Goal: Task Accomplishment & Management: Complete application form

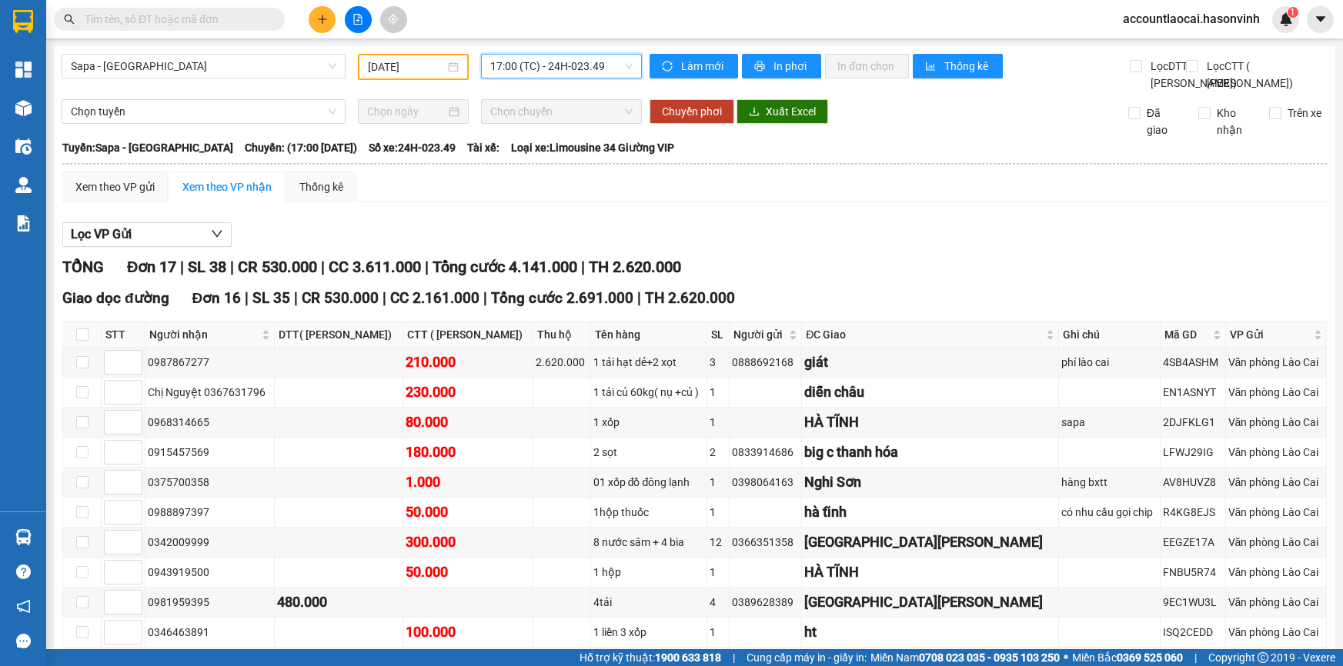
click at [321, 22] on icon "plus" at bounding box center [322, 19] width 11 height 11
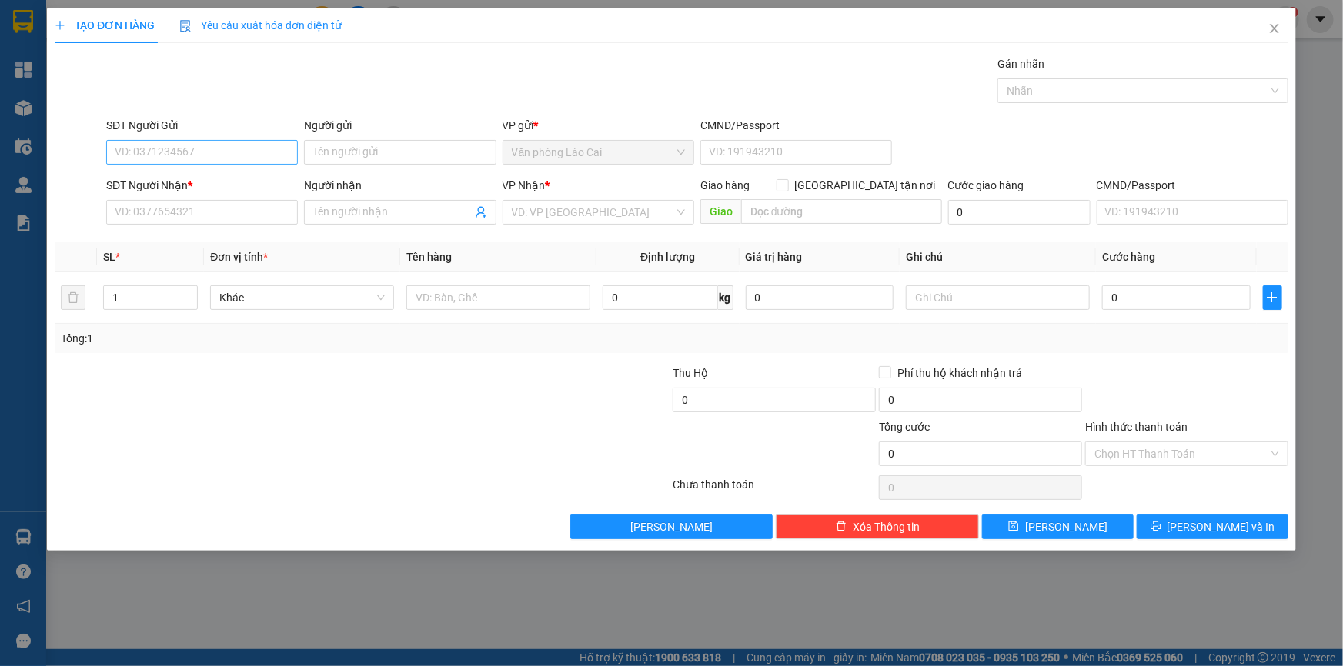
click at [215, 159] on input "SĐT Người Gửi" at bounding box center [202, 152] width 192 height 25
type input "0977909000"
click at [199, 213] on input "SĐT Người Nhận *" at bounding box center [202, 212] width 192 height 25
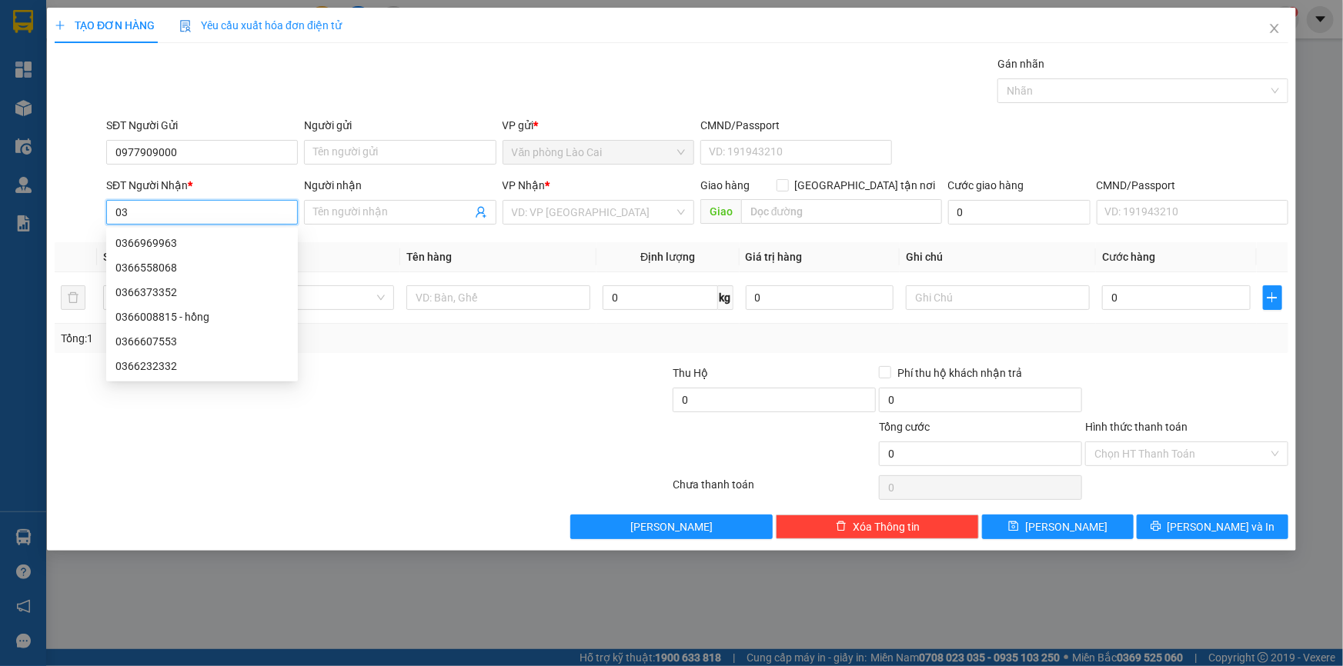
type input "0"
drag, startPoint x: 192, startPoint y: 152, endPoint x: 37, endPoint y: 144, distance: 154.9
click at [37, 144] on div "TẠO ĐƠN HÀNG Yêu cầu xuất hóa đơn điện tử Transit Pickup Surcharge Ids Transit …" at bounding box center [671, 333] width 1343 height 666
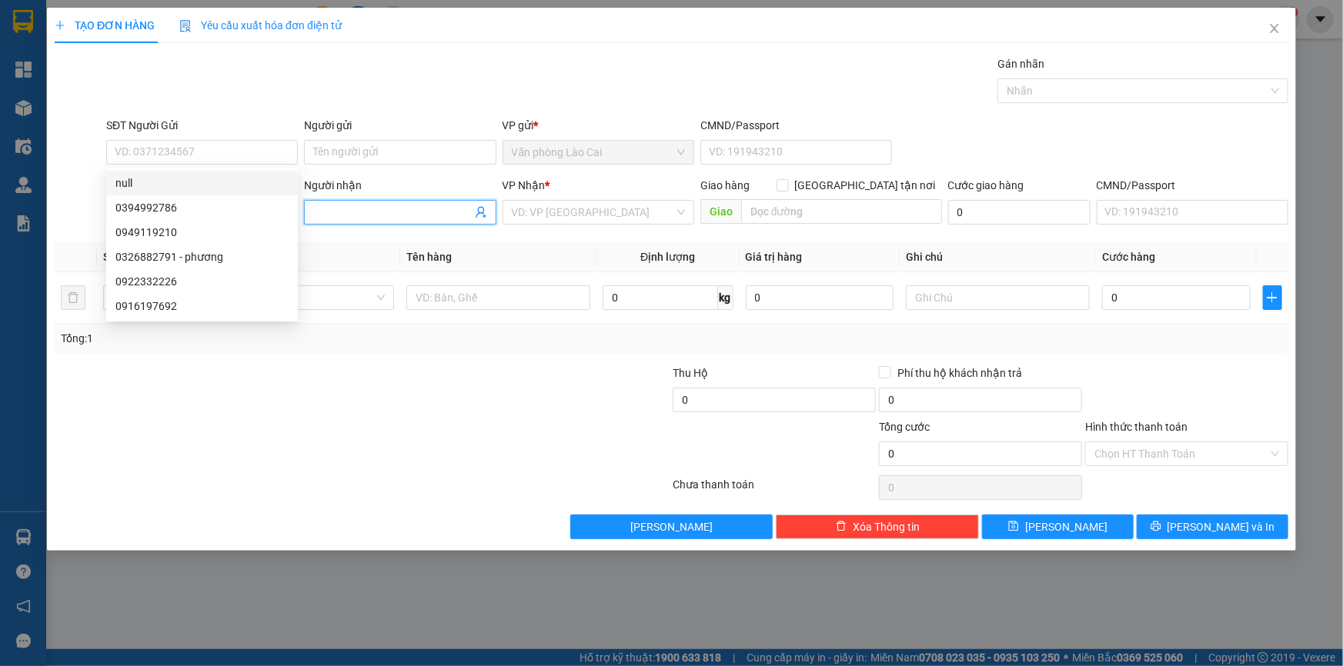
drag, startPoint x: 343, startPoint y: 215, endPoint x: 247, endPoint y: 225, distance: 96.6
click at [340, 215] on input "Người nhận" at bounding box center [392, 212] width 158 height 17
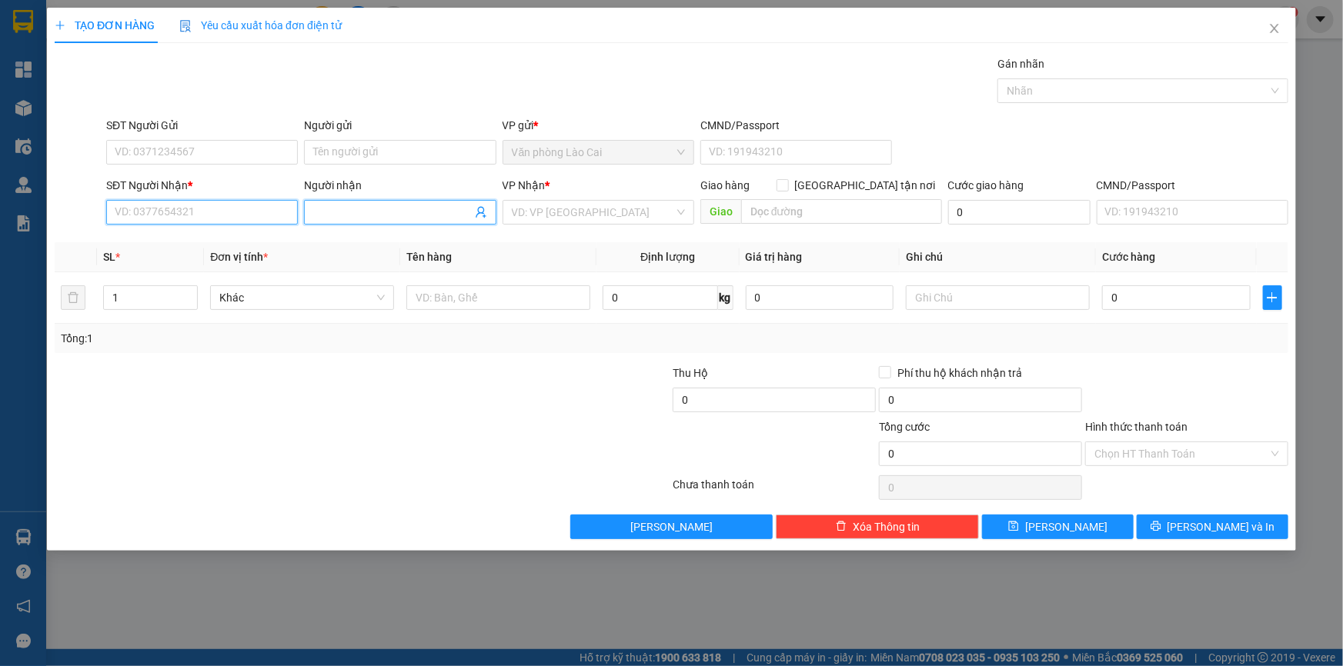
click at [222, 217] on input "SĐT Người Nhận *" at bounding box center [202, 212] width 192 height 25
paste input "0977909000"
type input "0977909000"
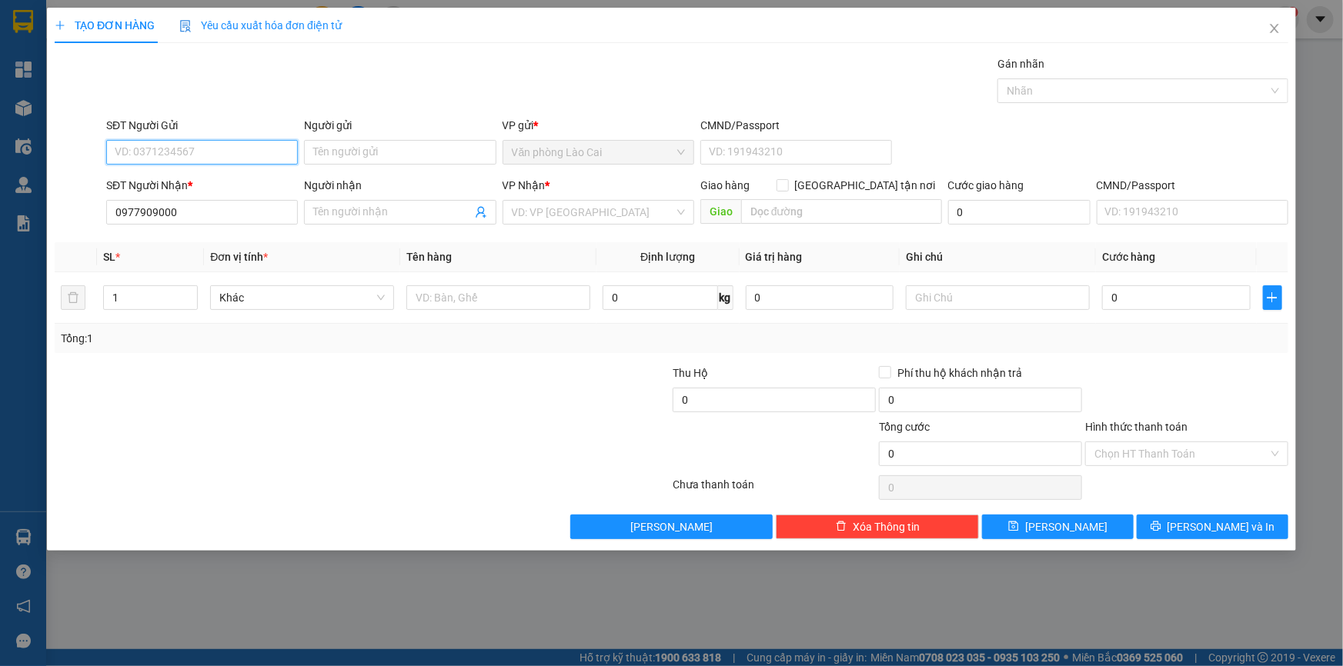
click at [175, 154] on input "SĐT Người Gửi" at bounding box center [202, 152] width 192 height 25
type input "0366351358"
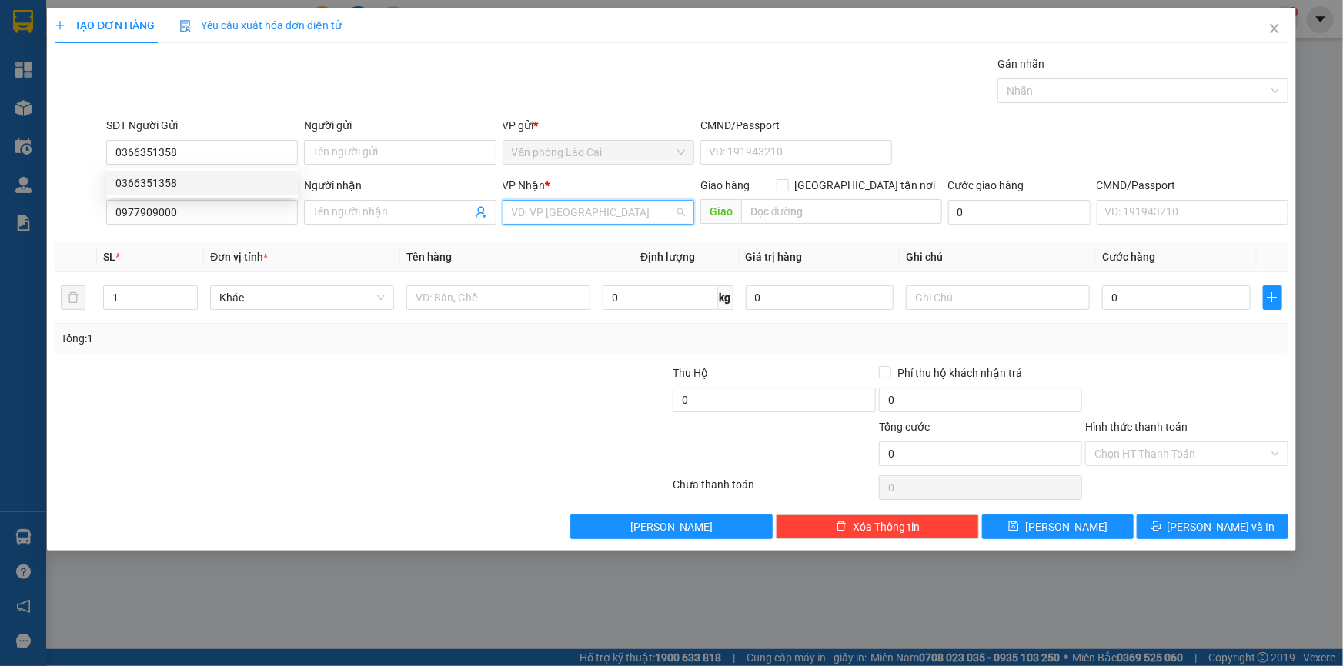
click at [535, 211] on input "search" at bounding box center [593, 212] width 162 height 23
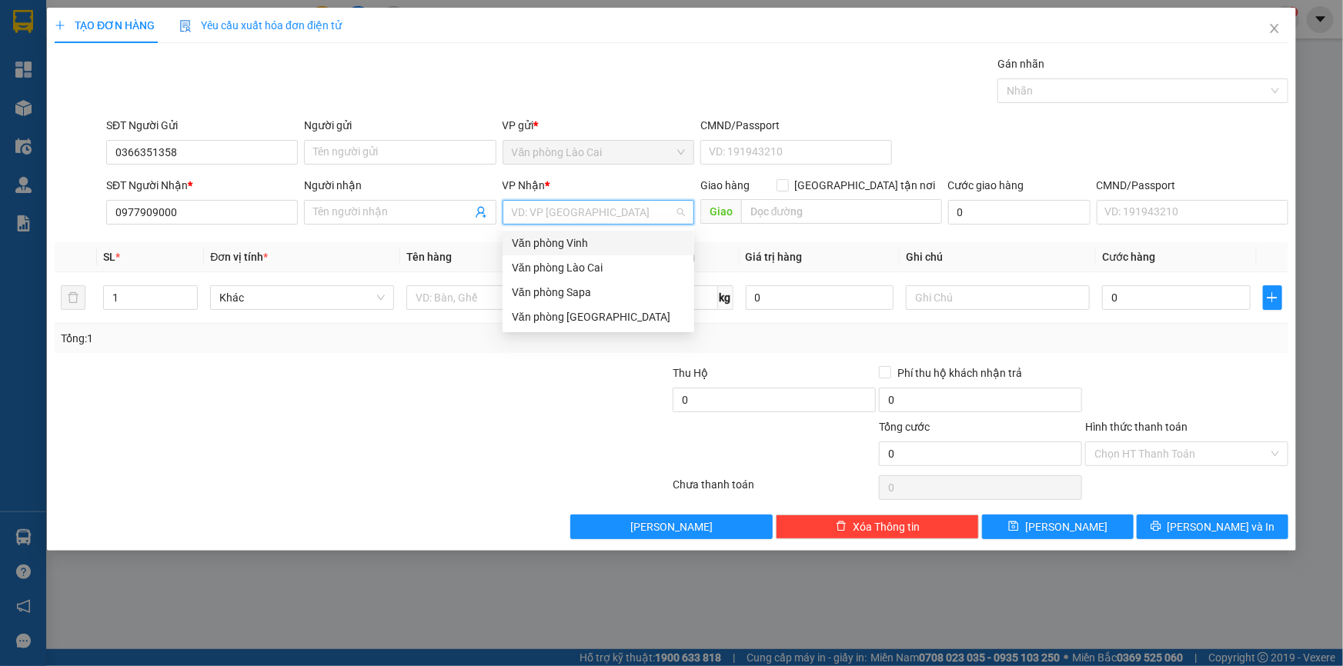
click at [546, 249] on div "Văn phòng Vinh" at bounding box center [598, 243] width 173 height 17
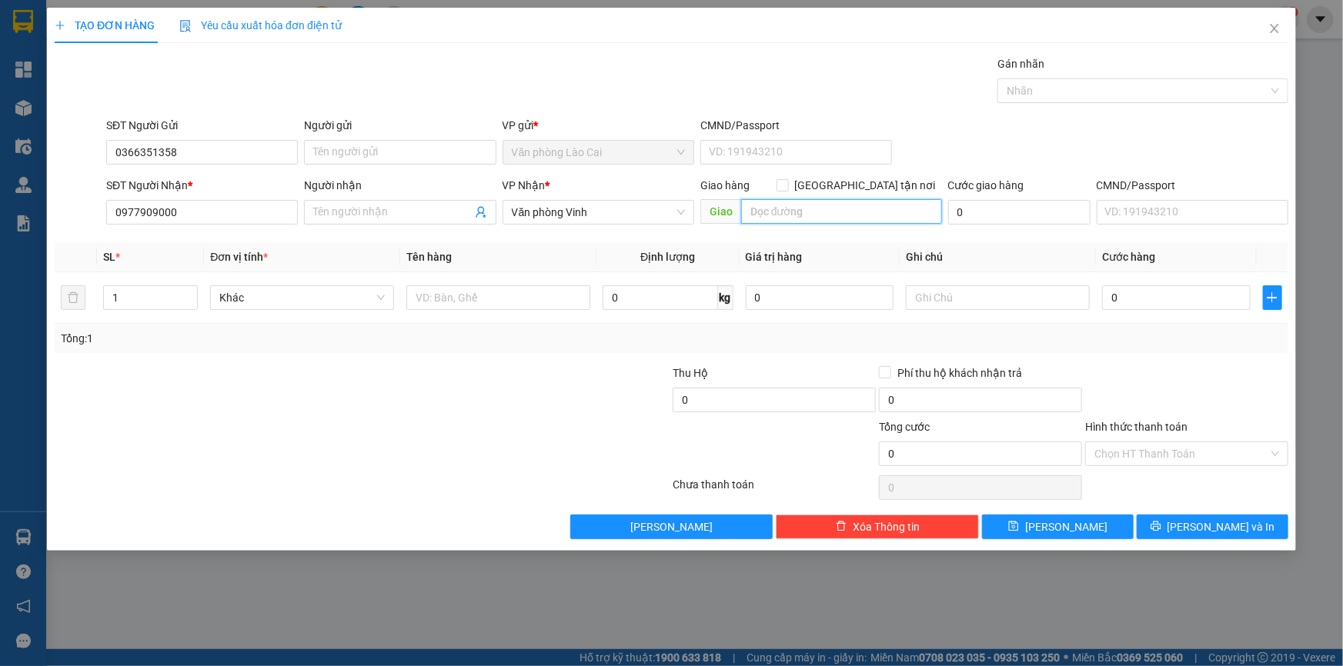
click at [776, 212] on input "text" at bounding box center [841, 211] width 201 height 25
type input "[GEOGRAPHIC_DATA]"
click at [469, 303] on input "text" at bounding box center [498, 297] width 184 height 25
type input "1 thùng bia"
click at [821, 217] on input "[GEOGRAPHIC_DATA]" at bounding box center [841, 211] width 201 height 25
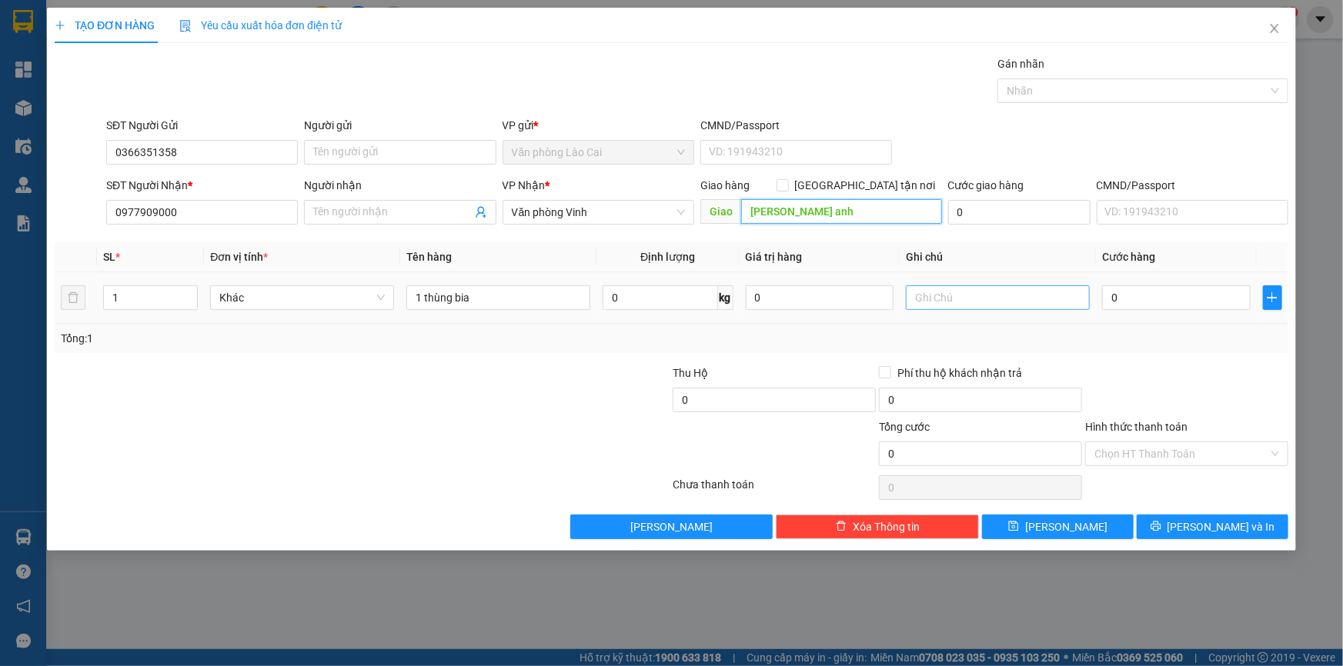
type input "[PERSON_NAME] anh"
click at [980, 302] on input "text" at bounding box center [998, 297] width 184 height 25
type input "liên hệ sớm"
click at [1150, 292] on input "0" at bounding box center [1176, 297] width 149 height 25
type input "5"
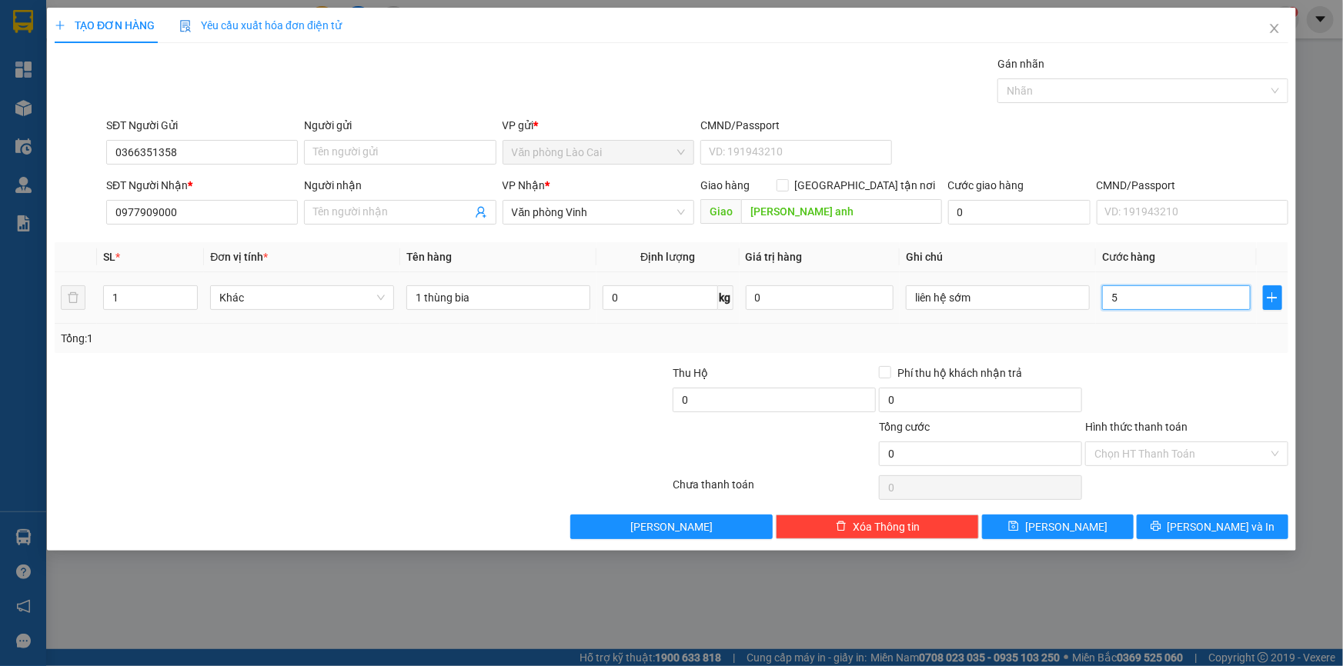
type input "5"
type input "50"
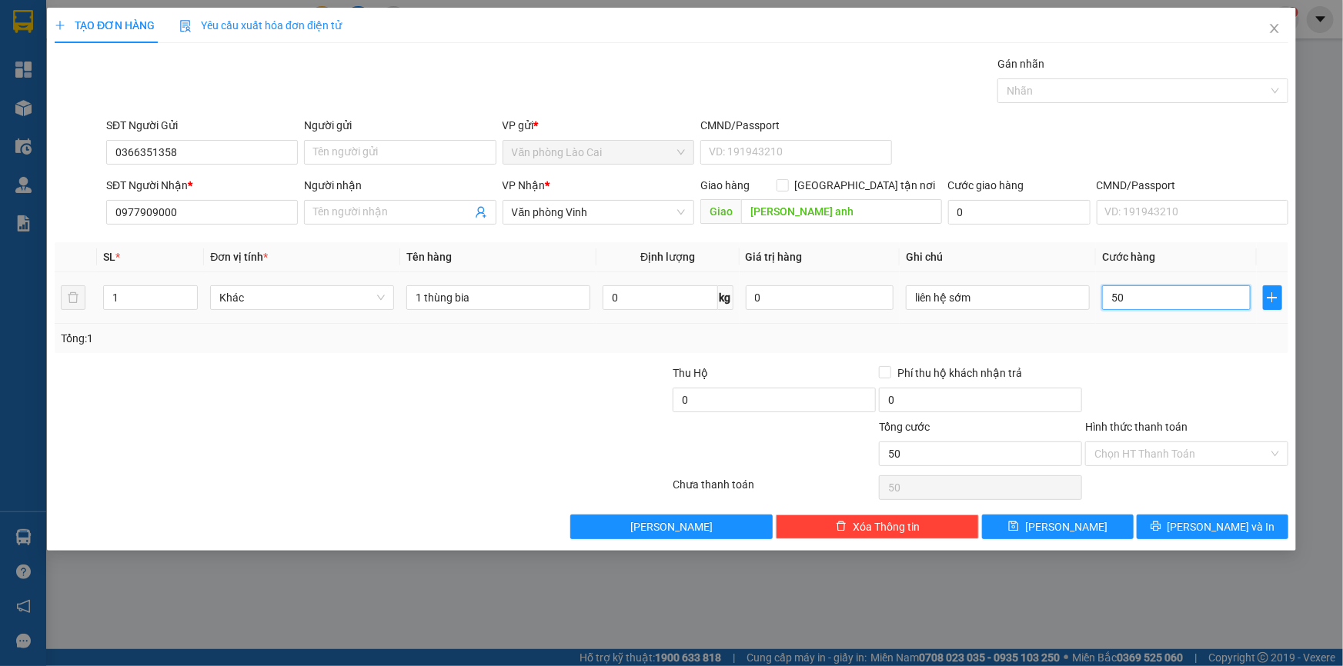
type input "500"
type input "5.000"
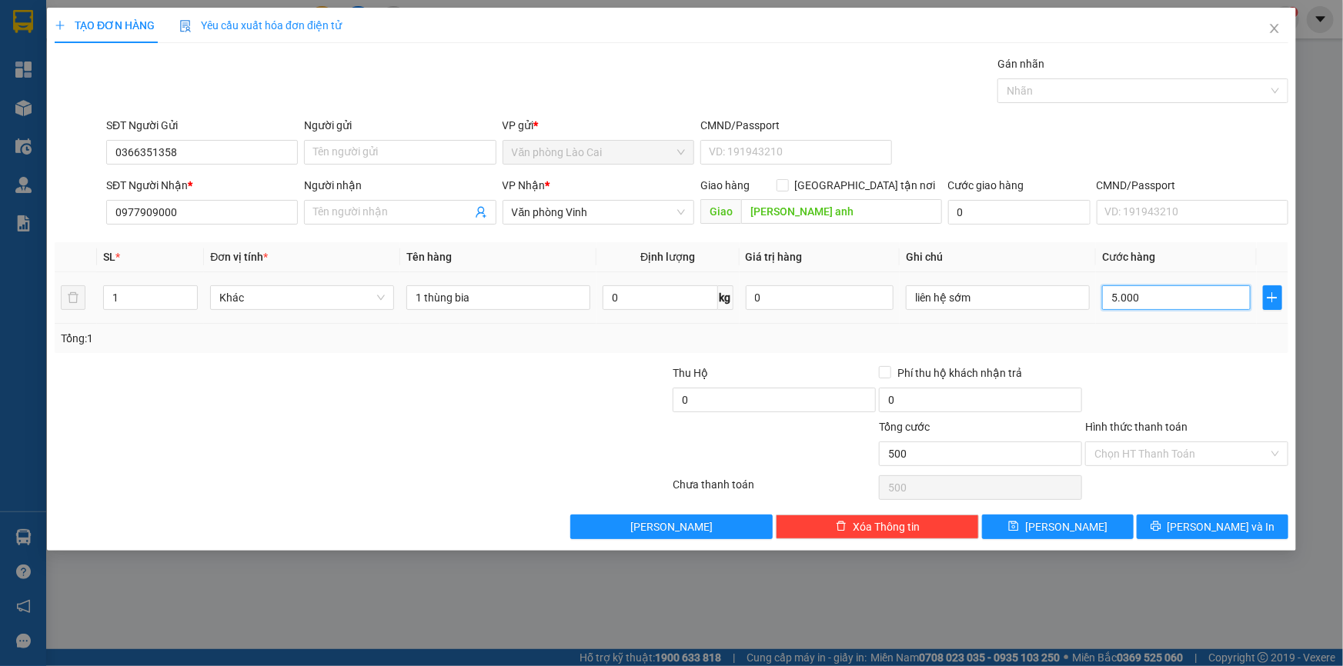
type input "5.000"
type input "50.000"
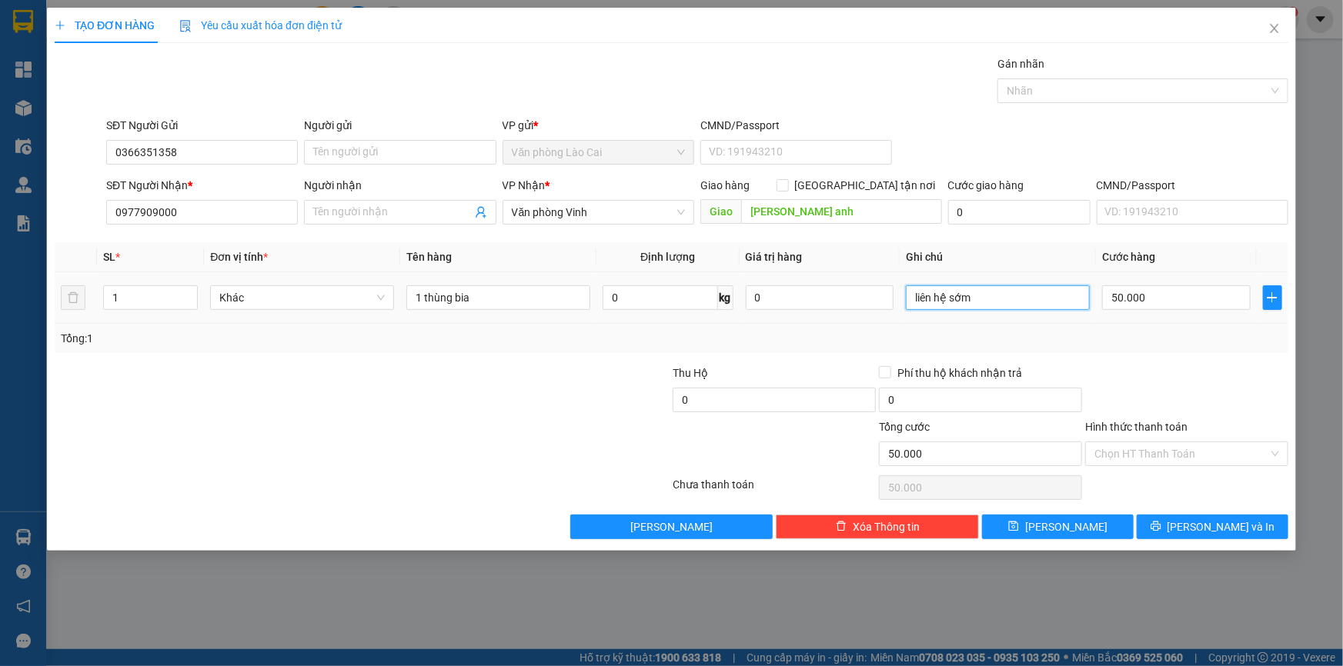
click at [911, 300] on input "liên hệ sớm" at bounding box center [998, 297] width 184 height 25
click at [488, 296] on input "1 thùng bia" at bounding box center [498, 297] width 184 height 25
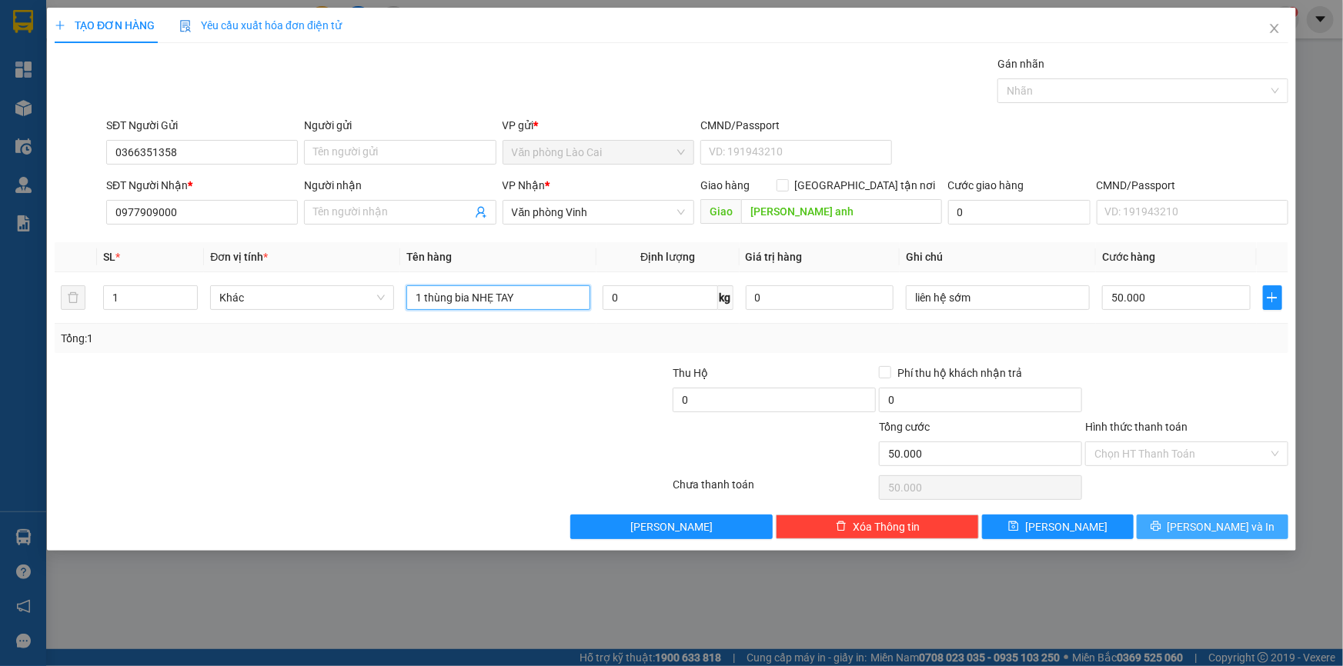
type input "1 thùng bia NHẸ TAY"
click at [1197, 523] on button "[PERSON_NAME] và In" at bounding box center [1213, 527] width 152 height 25
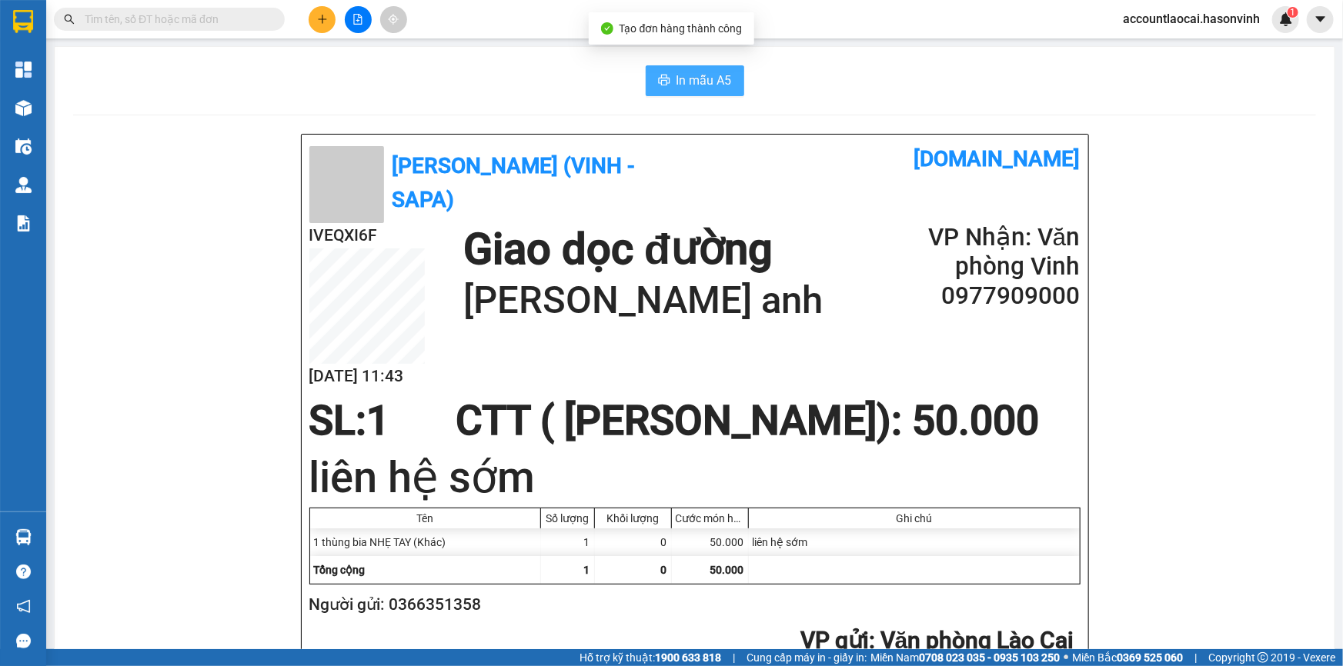
click at [697, 84] on span "In mẫu A5" at bounding box center [703, 80] width 55 height 19
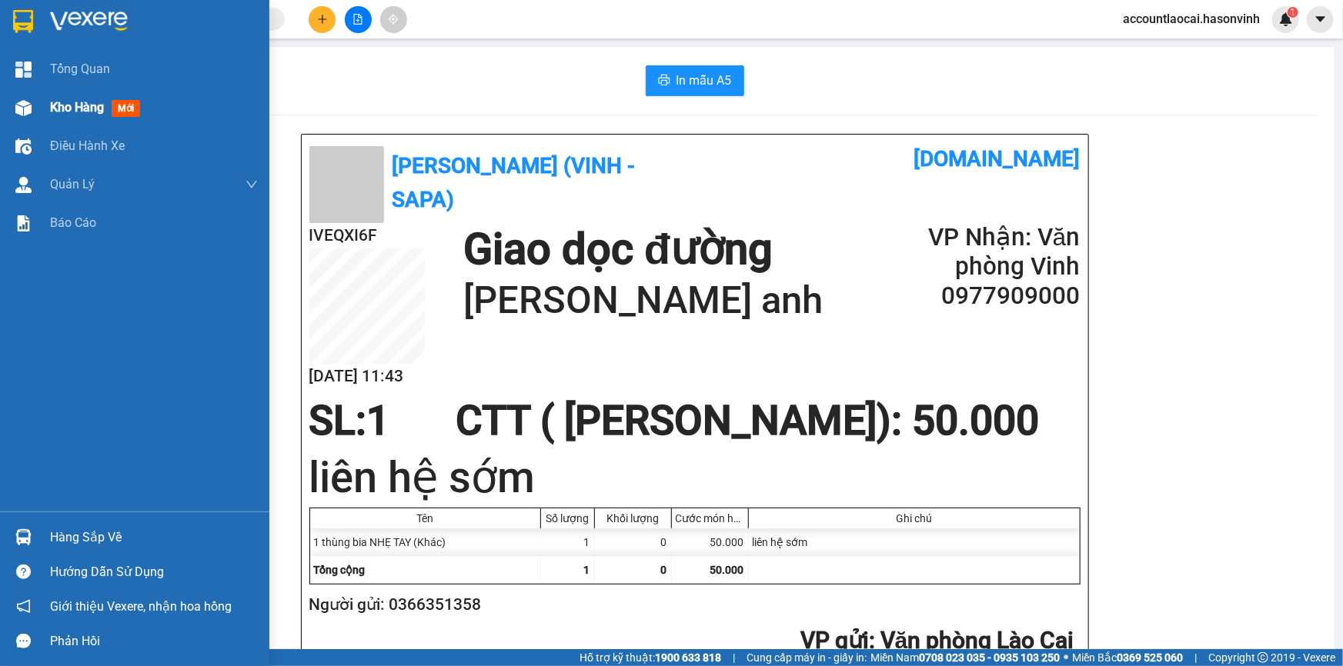
click at [45, 106] on div "Kho hàng mới" at bounding box center [134, 107] width 269 height 38
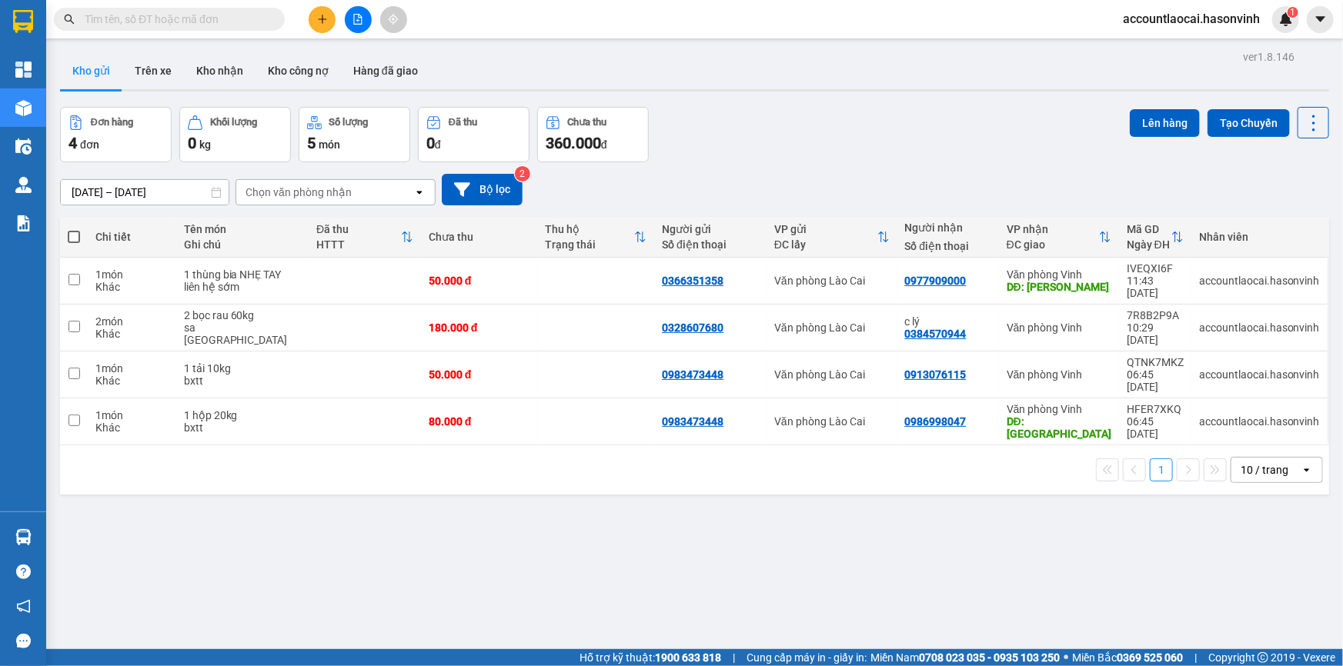
click at [1279, 241] on div "Nhân viên" at bounding box center [1259, 237] width 121 height 12
click at [318, 22] on icon "plus" at bounding box center [322, 19] width 11 height 11
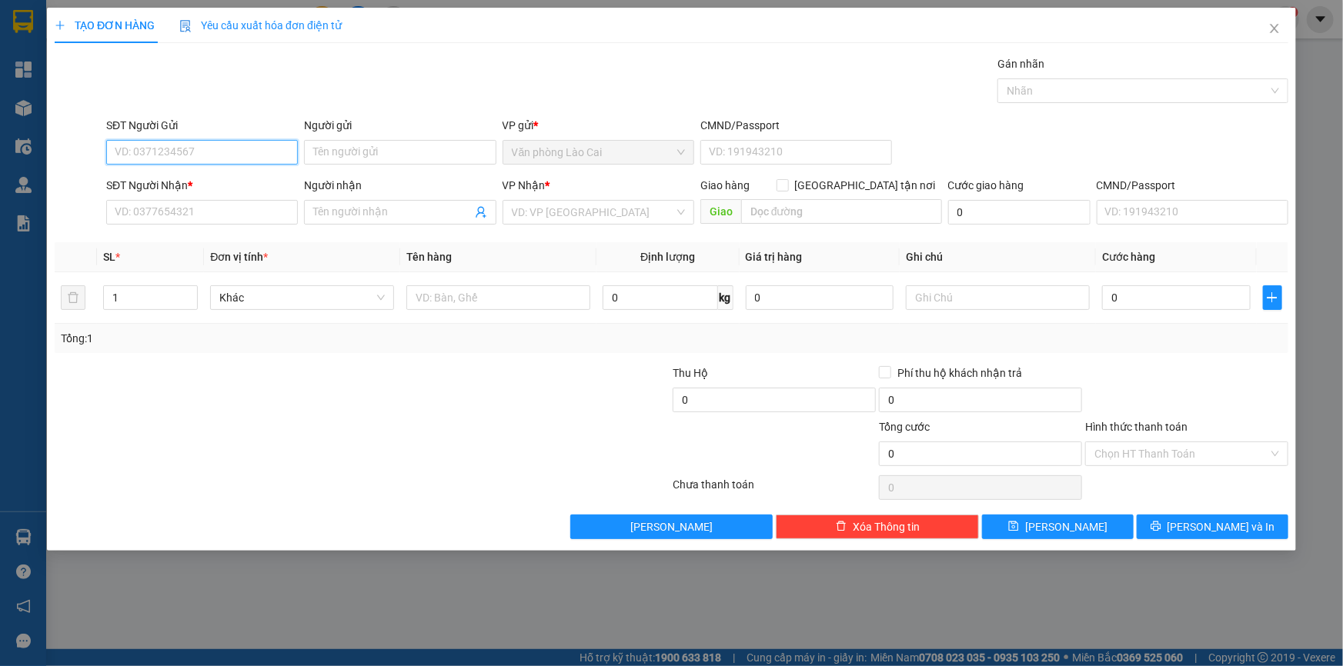
click at [165, 149] on input "SĐT Người Gửi" at bounding box center [202, 152] width 192 height 25
type input "0962392631"
click at [138, 215] on input "SĐT Người Nhận *" at bounding box center [202, 212] width 192 height 25
type input "0985795695"
click at [544, 210] on input "search" at bounding box center [593, 212] width 162 height 23
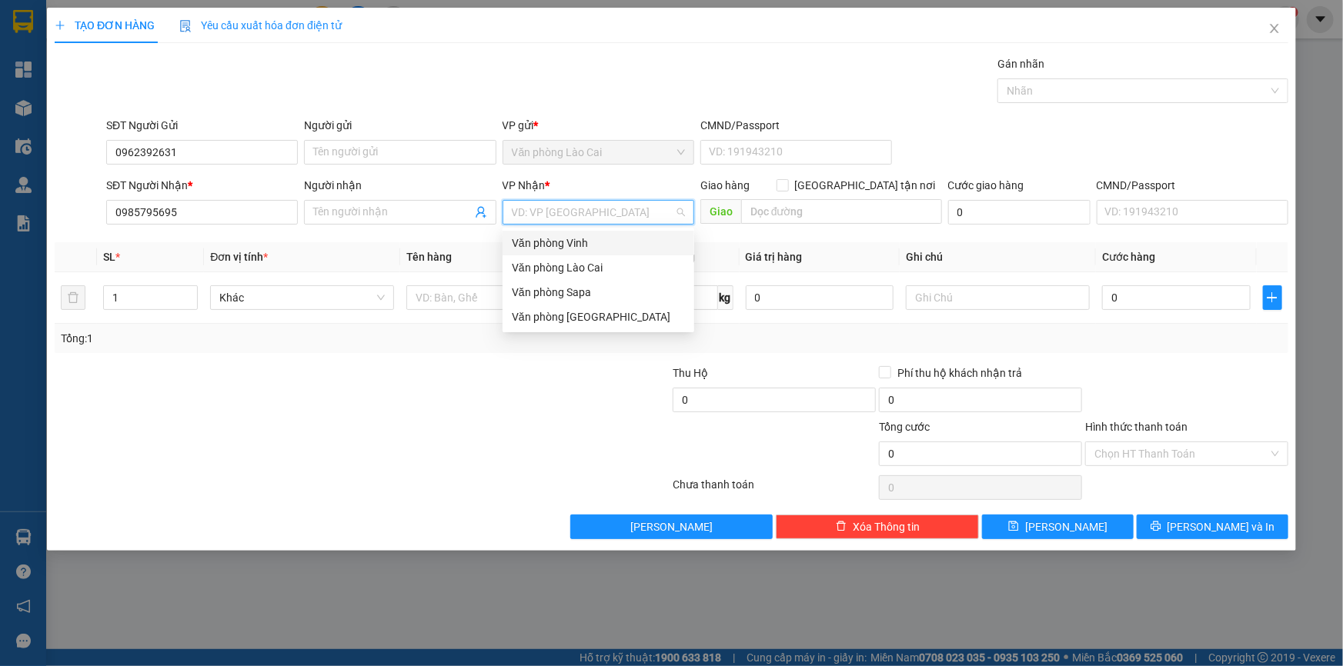
click at [590, 244] on div "Văn phòng Vinh" at bounding box center [598, 243] width 173 height 17
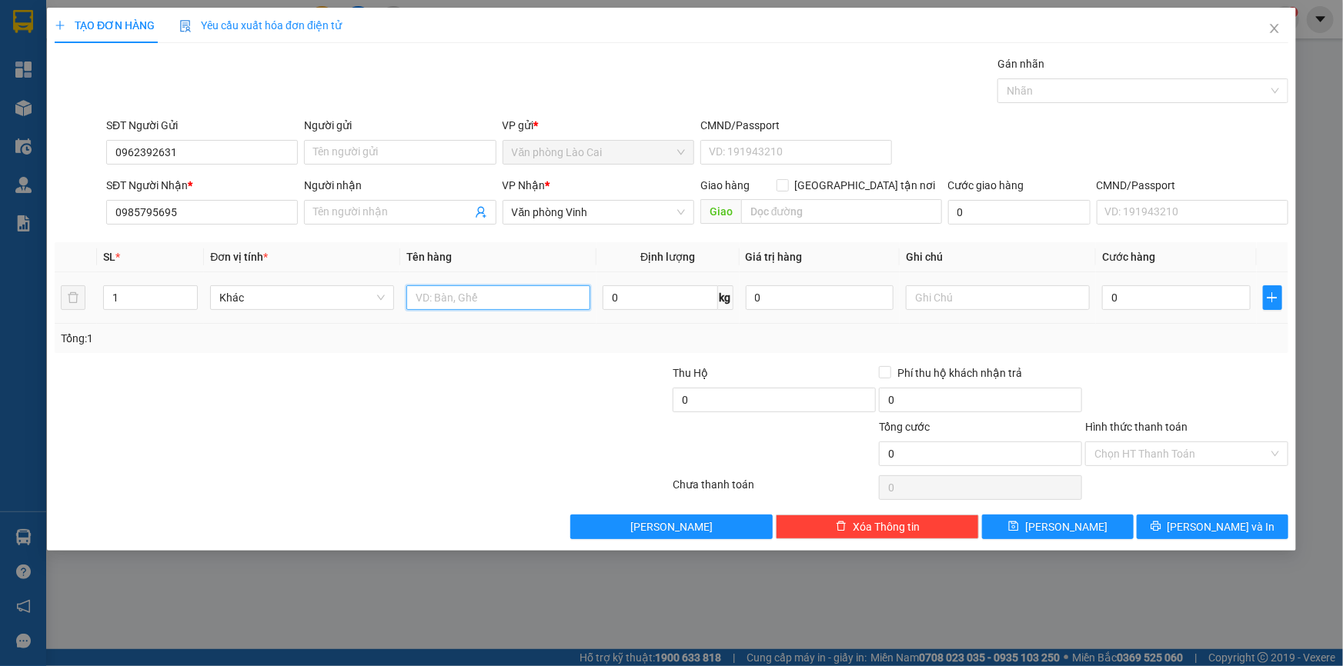
click at [497, 301] on input "text" at bounding box center [498, 297] width 184 height 25
type input "1 TÚI HỒ SƠ"
click at [1120, 300] on input "0" at bounding box center [1176, 297] width 149 height 25
type input "5"
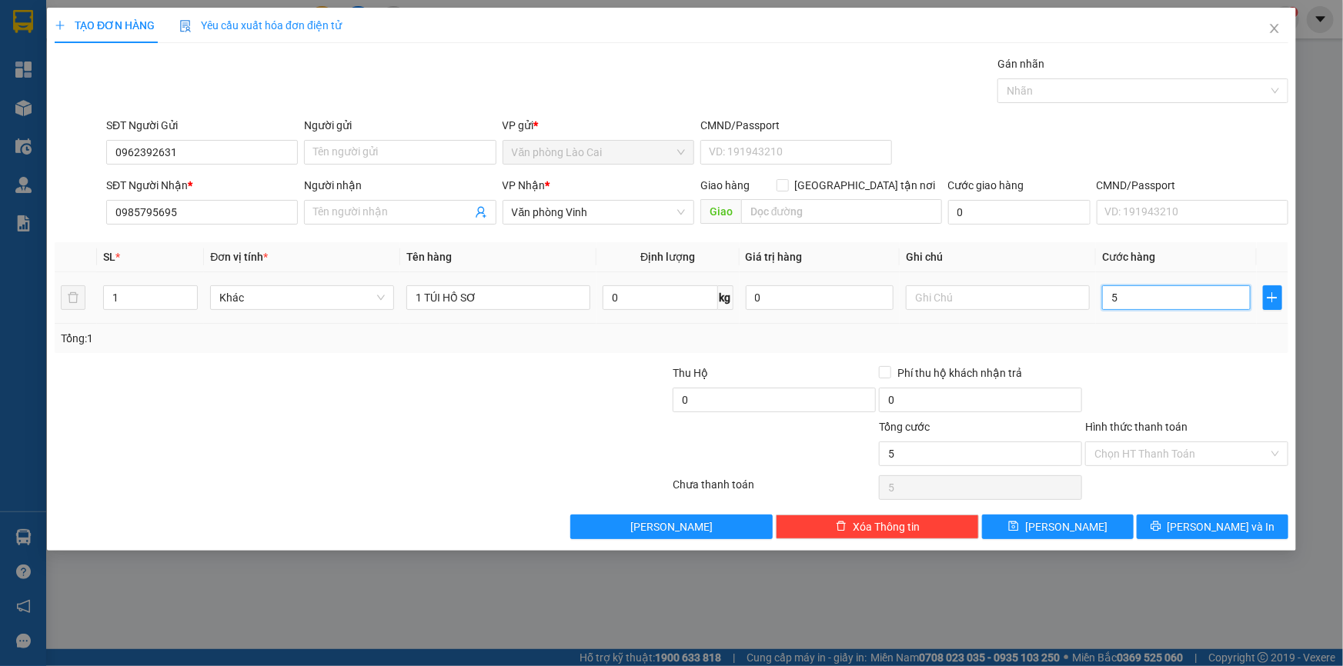
type input "5"
type input "50"
type input "500"
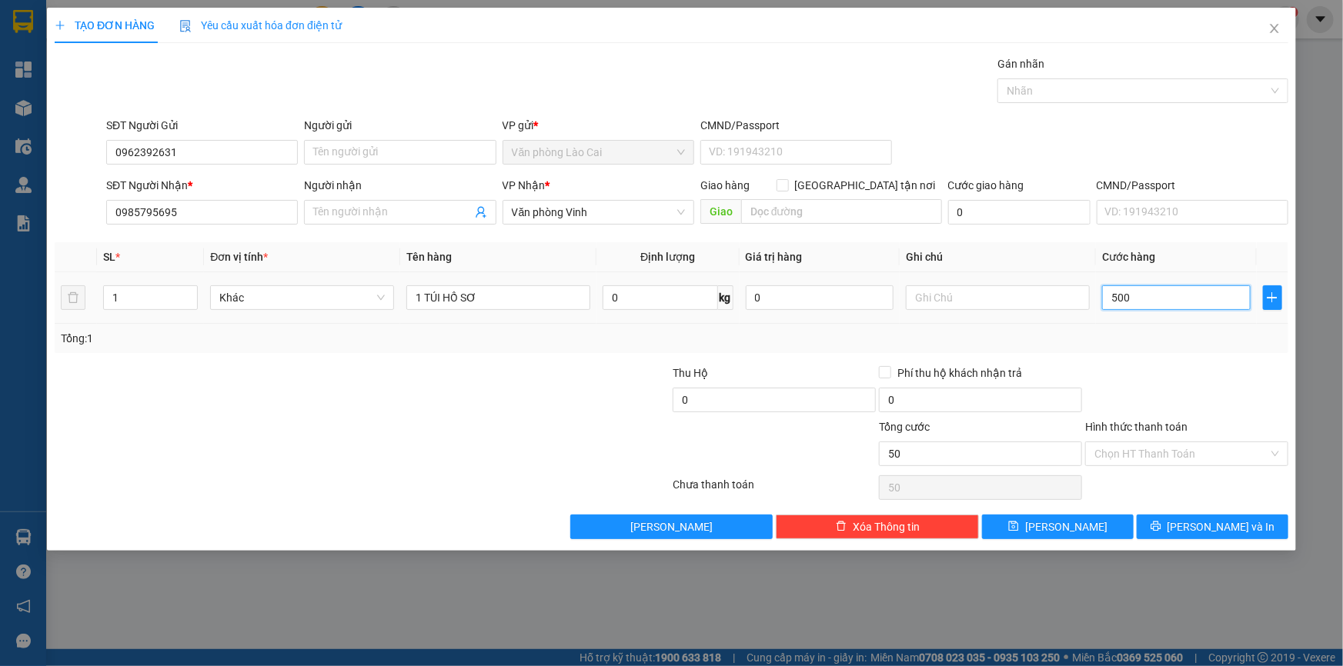
type input "500"
type input "5.000"
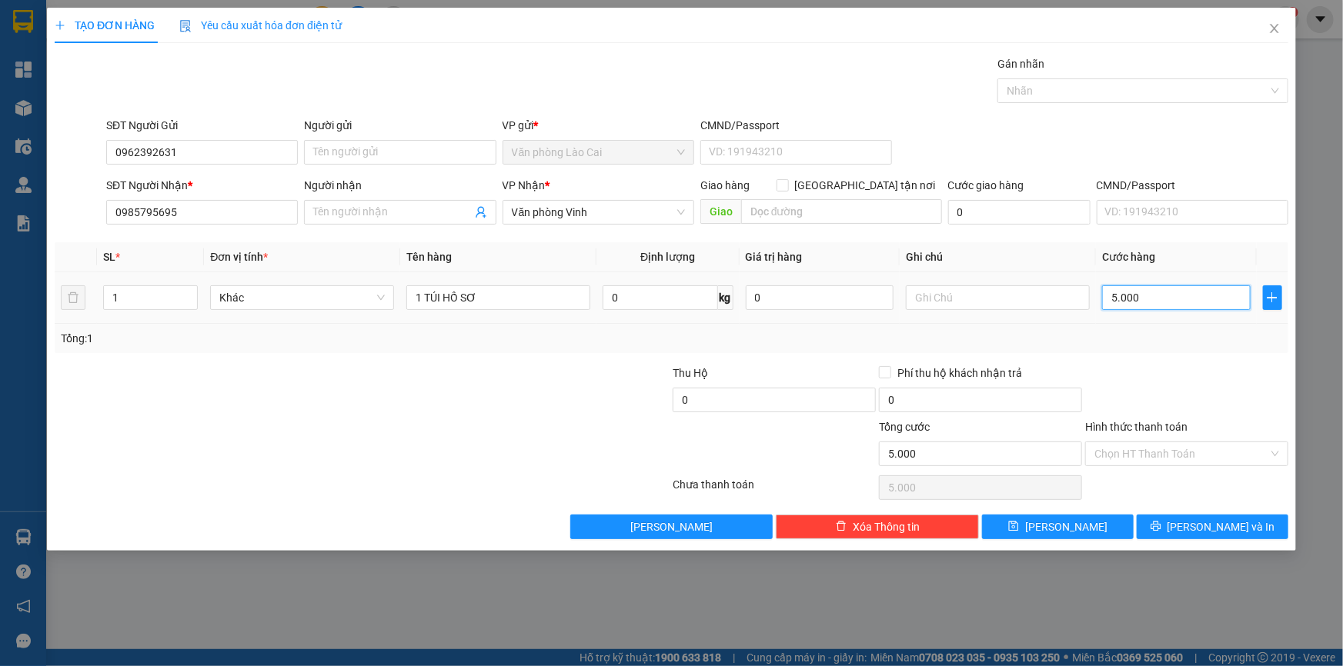
type input "50.000"
click at [1030, 301] on input "text" at bounding box center [998, 297] width 184 height 25
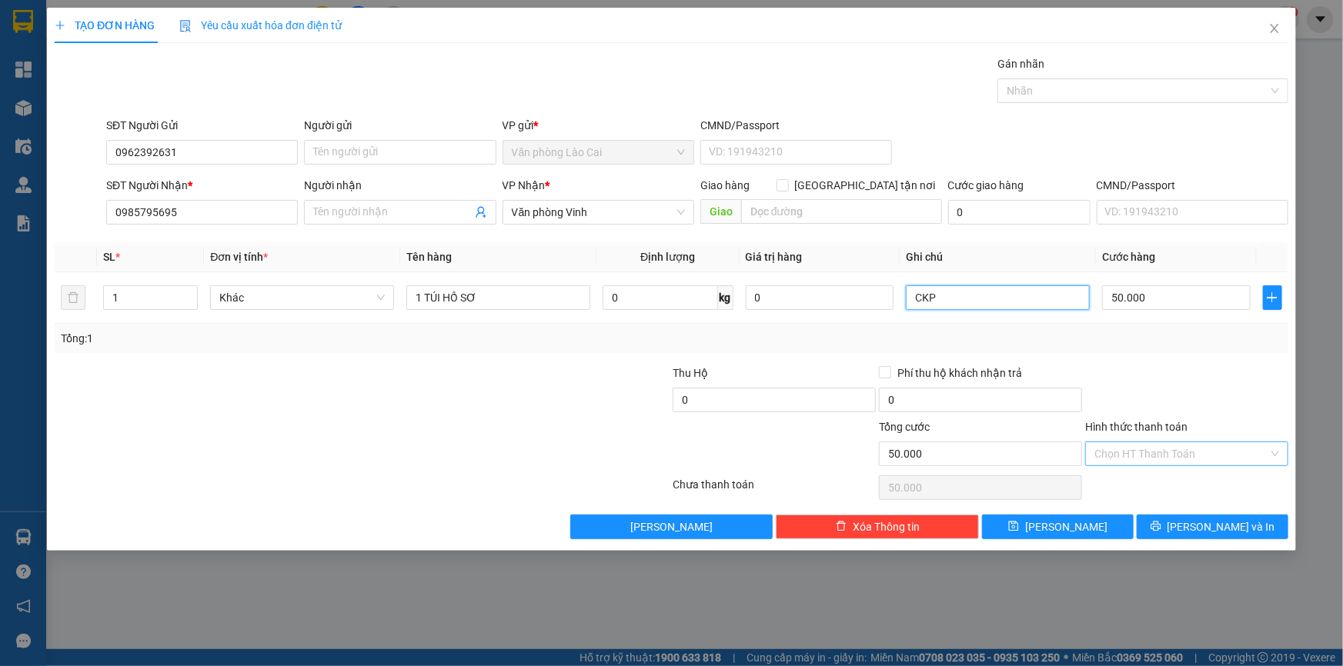
type input "CKP"
click at [1173, 456] on input "Hình thức thanh toán" at bounding box center [1181, 453] width 174 height 23
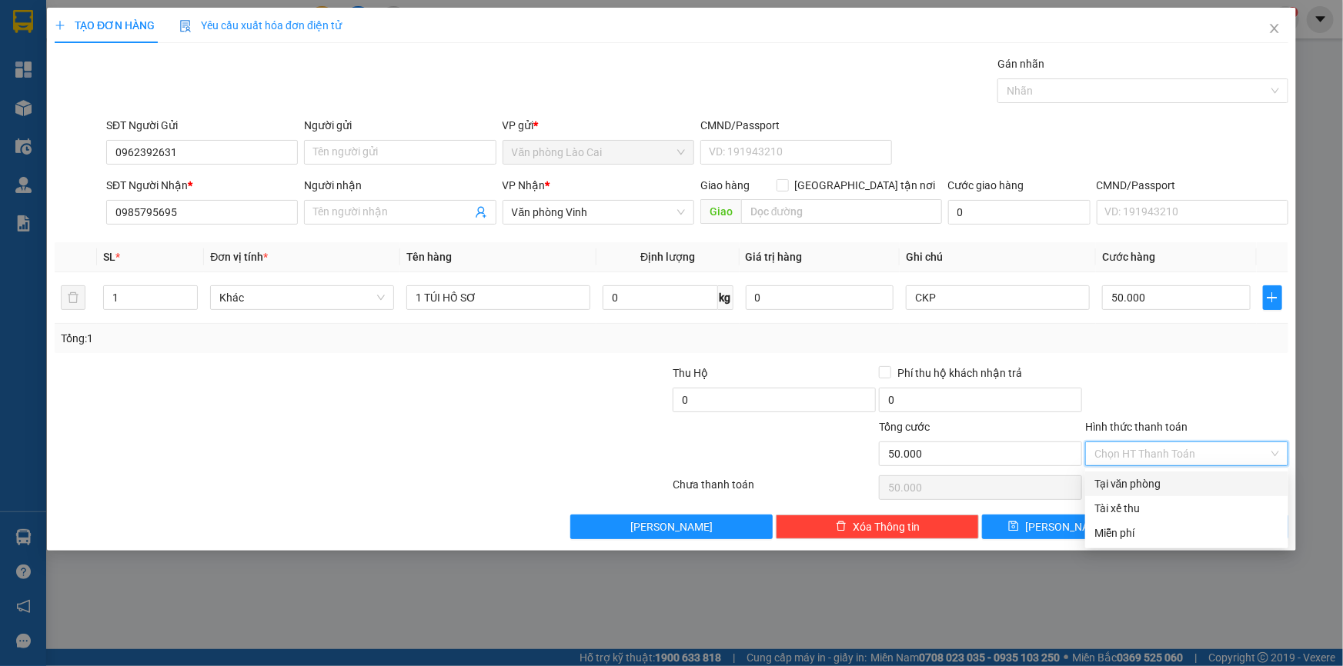
click at [1164, 481] on div "Tại văn phòng" at bounding box center [1186, 484] width 185 height 17
type input "0"
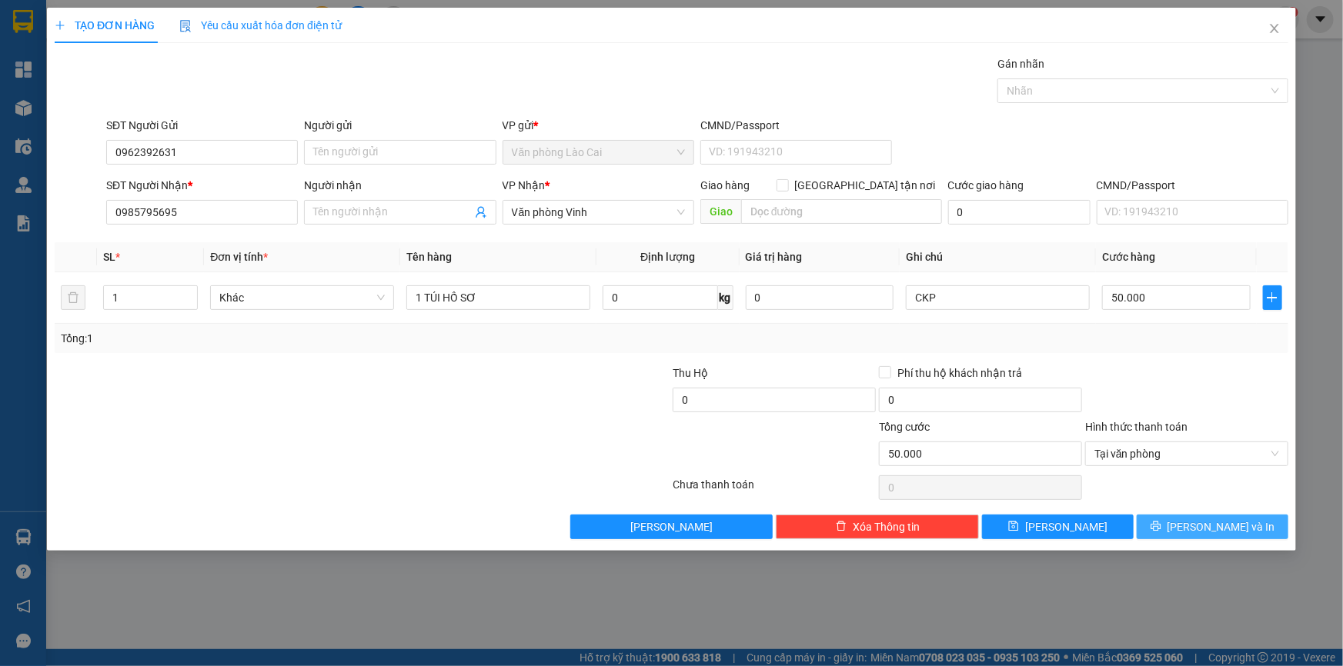
click at [1160, 529] on icon "printer" at bounding box center [1155, 527] width 10 height 10
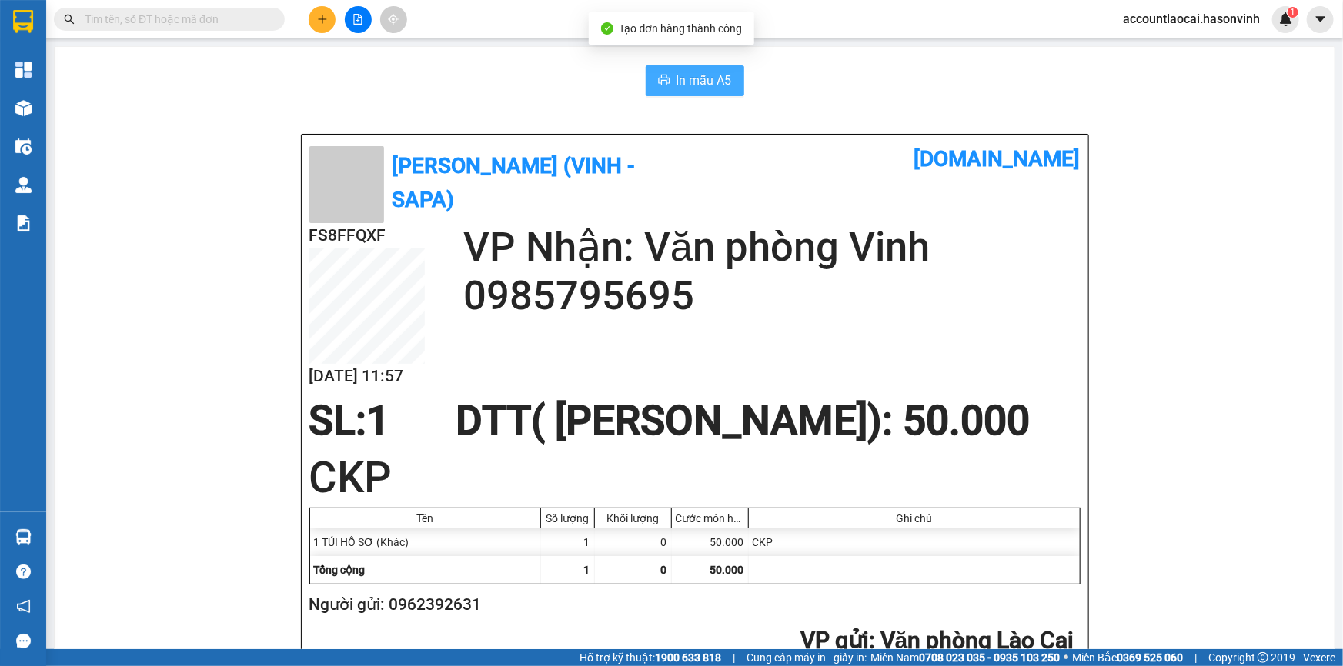
click at [686, 84] on span "In mẫu A5" at bounding box center [703, 80] width 55 height 19
